Goal: Information Seeking & Learning: Learn about a topic

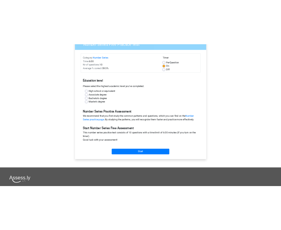
scroll to position [61, 0]
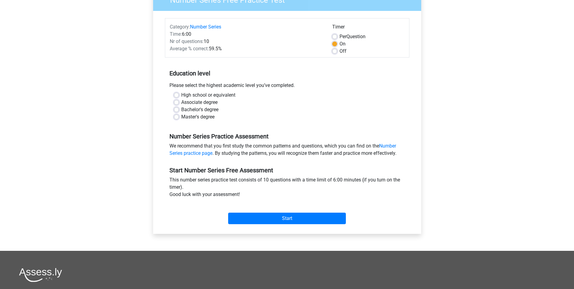
click at [173, 94] on div "High school or equivalent Associate degree Bachelor's degree Master's degree" at bounding box center [288, 105] width 236 height 29
click at [181, 94] on label "High school or equivalent" at bounding box center [208, 94] width 54 height 7
click at [175, 94] on input "High school or equivalent" at bounding box center [176, 94] width 5 height 6
radio input "true"
click at [293, 217] on input "Start" at bounding box center [287, 219] width 118 height 12
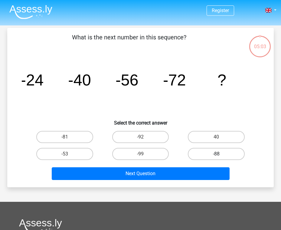
click at [226, 153] on label "-88" at bounding box center [216, 154] width 57 height 12
click at [220, 154] on input "-88" at bounding box center [219, 156] width 4 height 4
radio input "true"
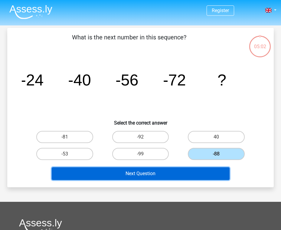
click at [156, 171] on button "Next Question" at bounding box center [141, 173] width 178 height 13
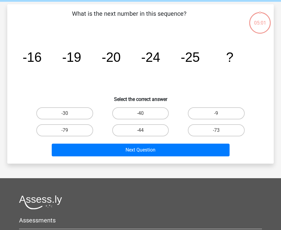
scroll to position [28, 0]
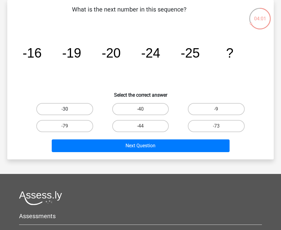
click at [70, 109] on label "-30" at bounding box center [64, 109] width 57 height 12
click at [69, 109] on input "-30" at bounding box center [67, 111] width 4 height 4
radio input "true"
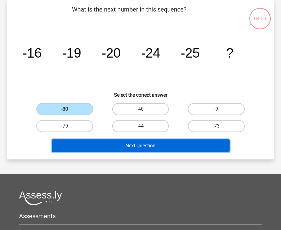
click at [154, 147] on button "Next Question" at bounding box center [141, 145] width 178 height 13
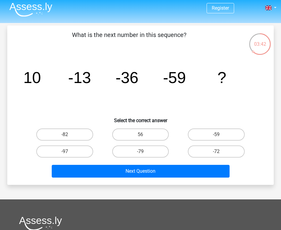
scroll to position [0, 0]
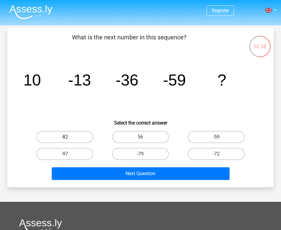
click at [68, 134] on label "-82" at bounding box center [64, 137] width 57 height 12
click at [68, 137] on input "-82" at bounding box center [67, 139] width 4 height 4
radio input "true"
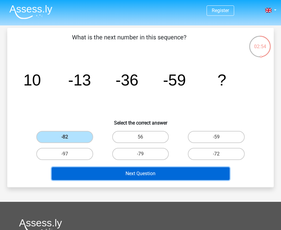
click at [144, 174] on button "Next Question" at bounding box center [141, 173] width 178 height 13
